Goal: Information Seeking & Learning: Find contact information

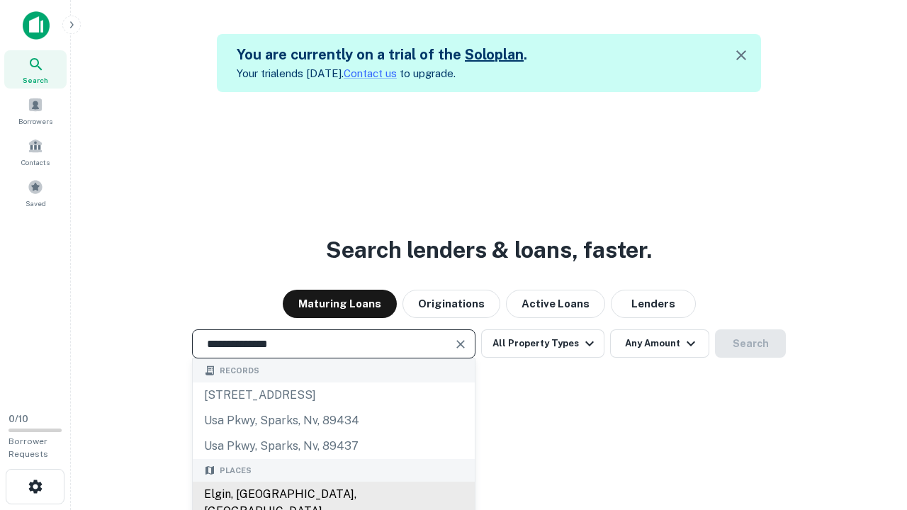
click at [333, 495] on div "Elgin, [GEOGRAPHIC_DATA], [GEOGRAPHIC_DATA]" at bounding box center [334, 503] width 282 height 43
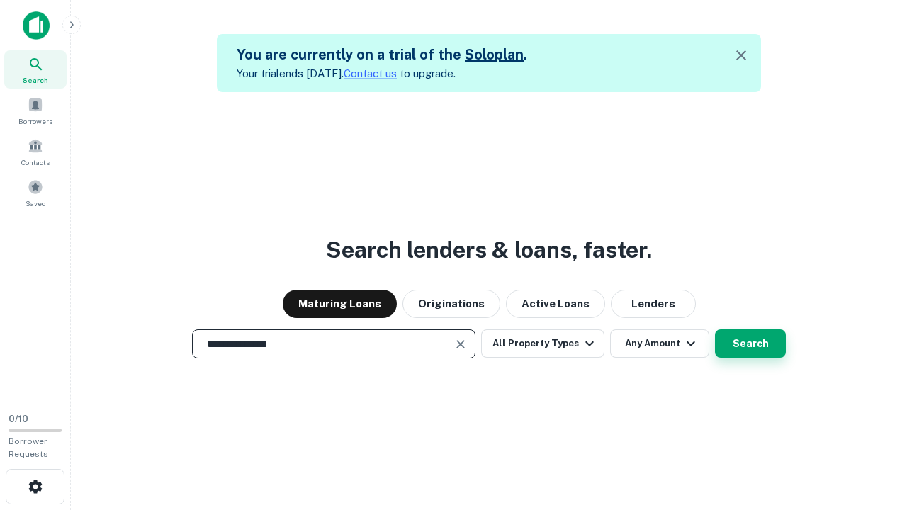
type input "**********"
click at [751, 344] on button "Search" at bounding box center [750, 344] width 71 height 28
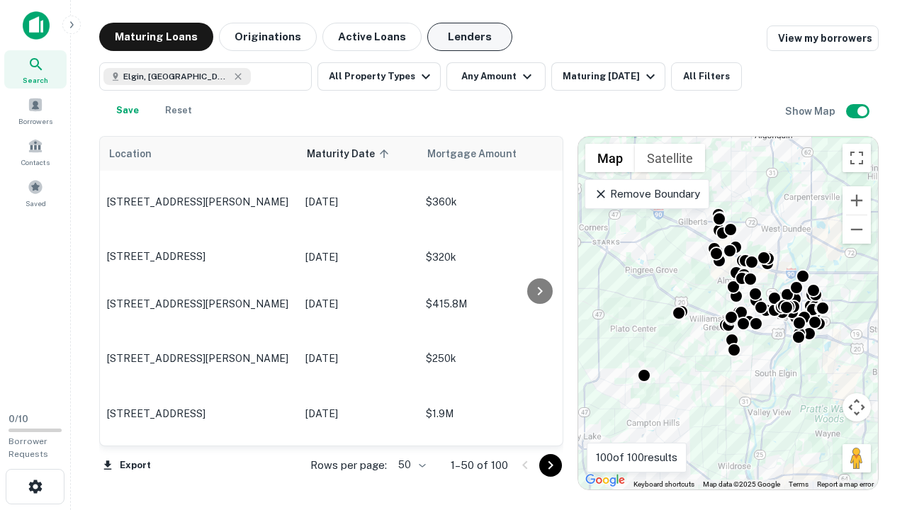
click at [470, 37] on button "Lenders" at bounding box center [470, 37] width 85 height 28
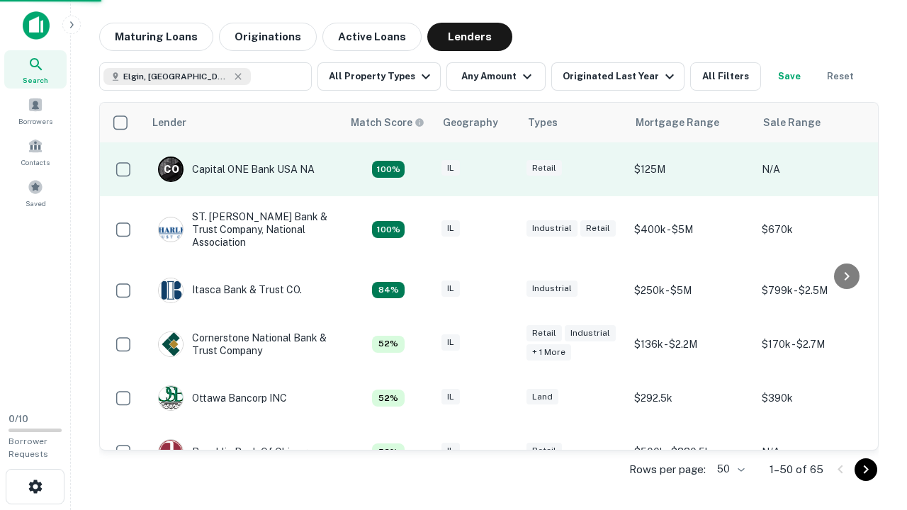
click at [503, 169] on div "IL" at bounding box center [477, 169] width 71 height 19
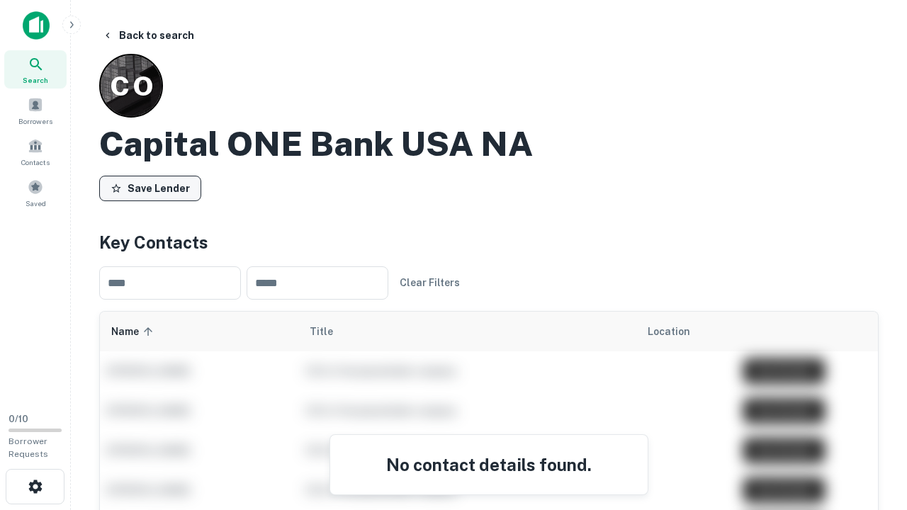
click at [150, 188] on button "Save Lender" at bounding box center [150, 189] width 102 height 26
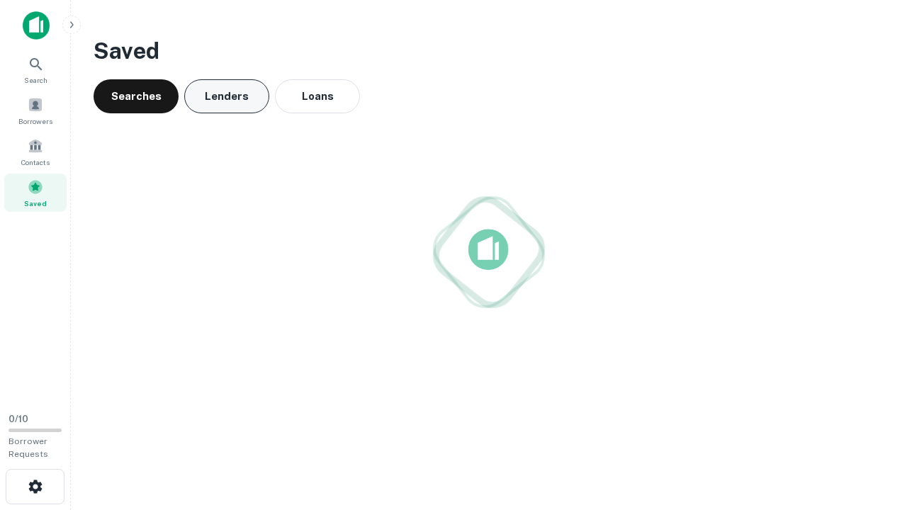
click at [227, 96] on button "Lenders" at bounding box center [226, 96] width 85 height 34
